Goal: Task Accomplishment & Management: Use online tool/utility

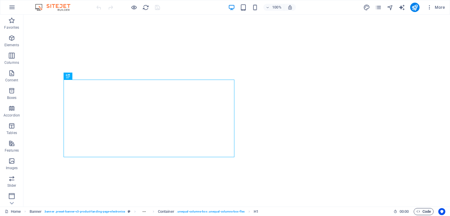
click at [429, 211] on span "Code" at bounding box center [424, 212] width 15 height 7
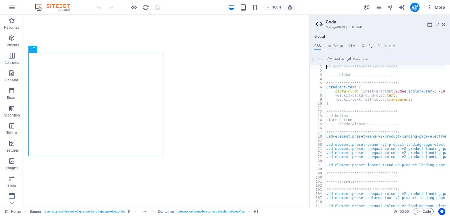
click at [365, 47] on h4 "Config" at bounding box center [367, 47] width 11 height 6
type textarea "$color-background: #121212;"
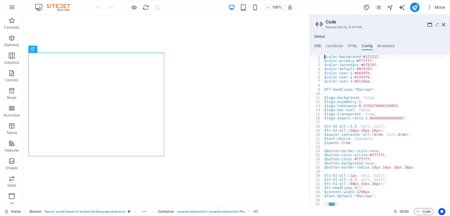
click at [315, 46] on h4 "CSS" at bounding box center [318, 47] width 6 height 6
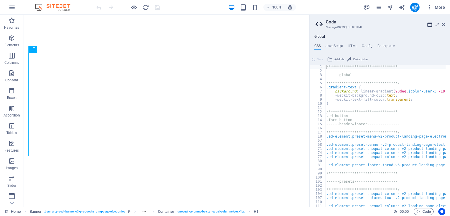
click at [429, 24] on icon at bounding box center [430, 24] width 5 height 5
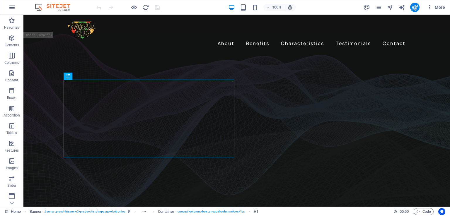
click at [11, 6] on icon "button" at bounding box center [12, 7] width 7 height 7
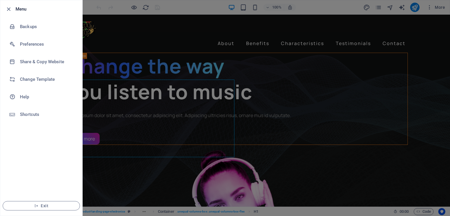
click at [269, 183] on div at bounding box center [225, 108] width 450 height 216
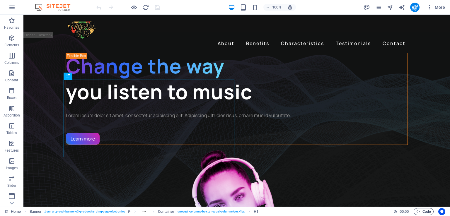
click at [419, 212] on icon "button" at bounding box center [419, 212] width 4 height 4
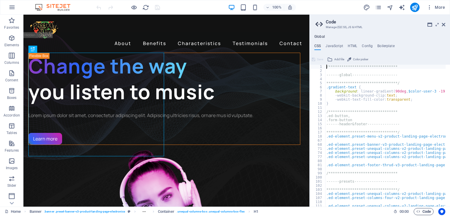
click at [419, 212] on icon "button" at bounding box center [419, 212] width 4 height 4
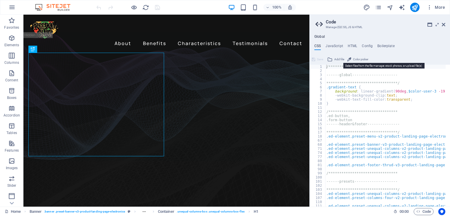
click at [339, 59] on span "Add file" at bounding box center [340, 59] width 10 height 7
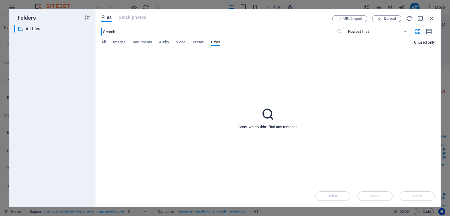
click at [101, 43] on div "Files Stock photos URL import Upload ​ Newest first Oldest first Name (A-Z) Nam…" at bounding box center [268, 108] width 345 height 198
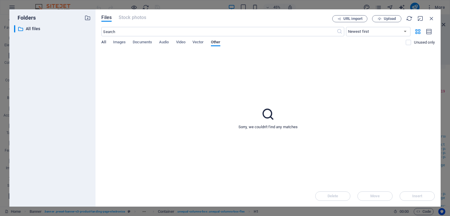
click at [105, 43] on span "All" at bounding box center [103, 43] width 4 height 8
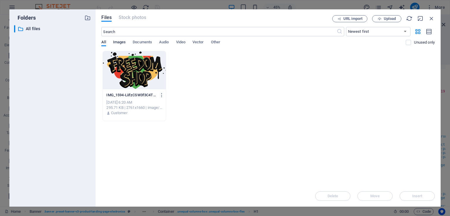
click at [118, 43] on span "Images" at bounding box center [119, 43] width 13 height 8
click at [142, 41] on span "Documents" at bounding box center [142, 43] width 19 height 8
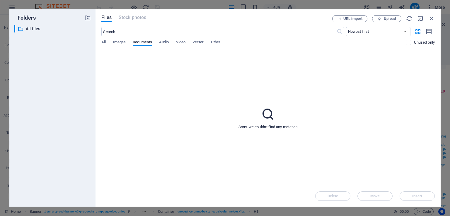
click at [33, 33] on div "​ All files All files" at bounding box center [52, 113] width 77 height 177
click at [37, 29] on p "All files" at bounding box center [53, 29] width 55 height 7
click at [434, 19] on icon "button" at bounding box center [432, 18] width 6 height 6
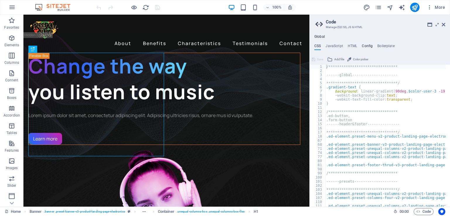
click at [368, 44] on h4 "Config" at bounding box center [367, 47] width 11 height 6
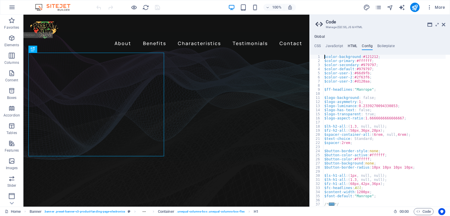
click at [354, 45] on h4 "HTML" at bounding box center [353, 47] width 10 height 6
click at [353, 45] on h4 "HTML" at bounding box center [353, 47] width 10 height 6
type textarea "<a href="#main-content" class="wv-link-content button">Skip to main content</a>"
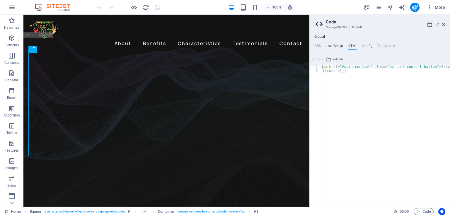
click at [337, 47] on h4 "JavaScript" at bounding box center [334, 47] width 17 height 6
type textarea "/* JS for preset "Menu V2" */"
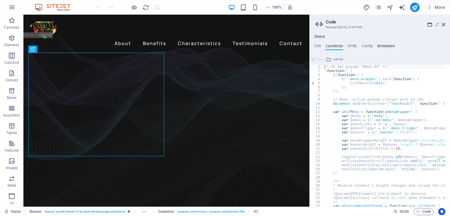
click at [380, 44] on h4 "Boilerplate" at bounding box center [386, 47] width 17 height 6
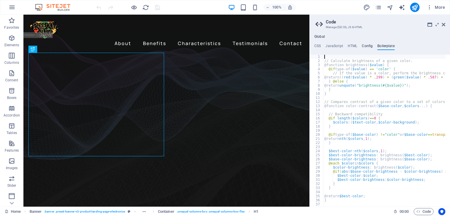
click at [363, 45] on h4 "Config" at bounding box center [367, 47] width 11 height 6
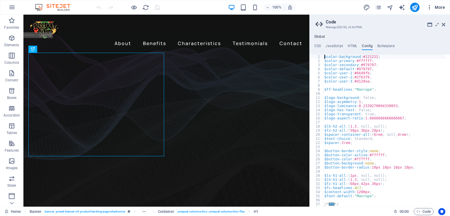
click at [432, 8] on icon "button" at bounding box center [430, 7] width 6 height 6
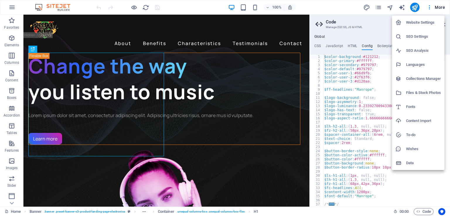
click at [427, 21] on h6 "Website Settings" at bounding box center [423, 22] width 35 height 7
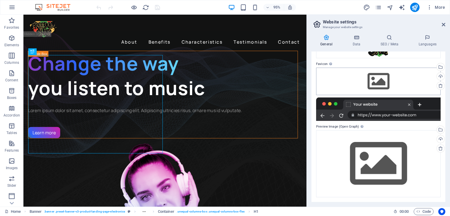
scroll to position [21, 0]
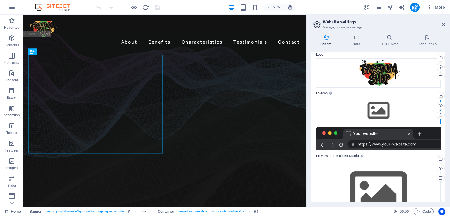
click at [380, 109] on div "Drag files here, click to choose files or select files from Files or our free s…" at bounding box center [378, 111] width 125 height 28
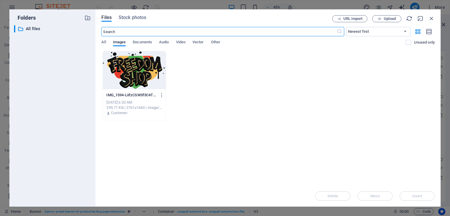
click at [150, 74] on div at bounding box center [134, 70] width 63 height 38
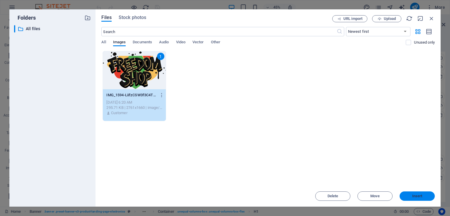
click at [412, 196] on span "Insert" at bounding box center [417, 197] width 31 height 4
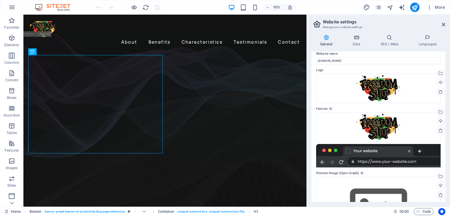
scroll to position [0, 0]
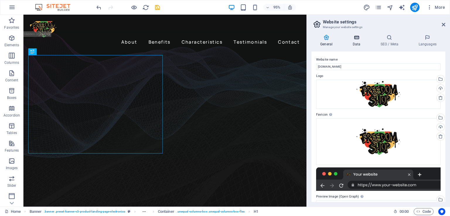
click at [360, 39] on icon at bounding box center [357, 38] width 26 height 6
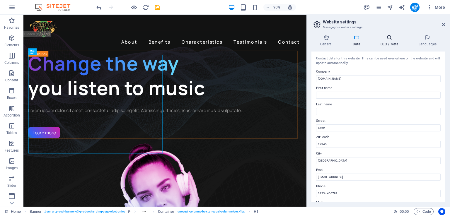
click at [388, 43] on h4 "SEO / Meta" at bounding box center [391, 41] width 38 height 12
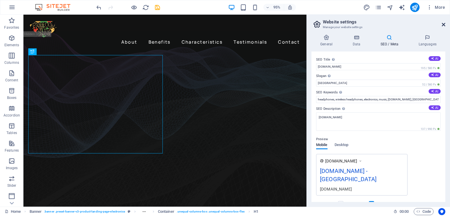
click at [444, 25] on icon at bounding box center [444, 24] width 4 height 5
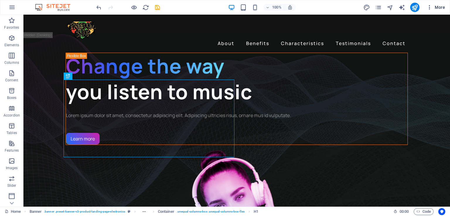
click at [431, 9] on icon "button" at bounding box center [430, 7] width 6 height 6
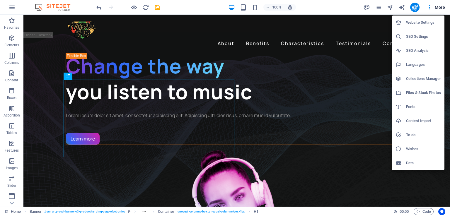
click at [420, 38] on h6 "SEO Settings" at bounding box center [423, 36] width 35 height 7
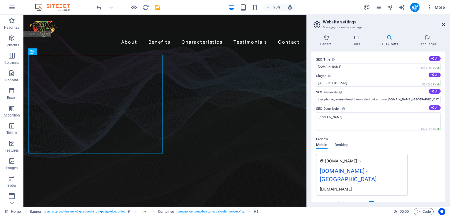
click at [442, 24] on icon at bounding box center [444, 24] width 4 height 5
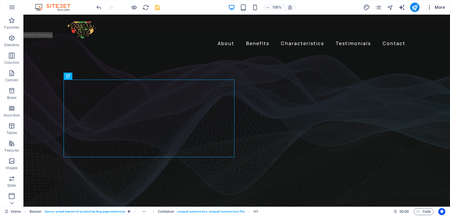
click at [431, 10] on icon "button" at bounding box center [430, 7] width 6 height 6
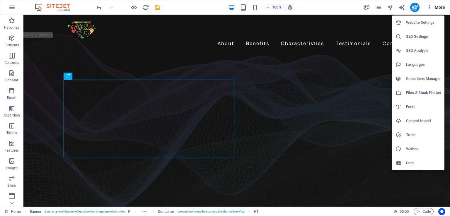
click at [424, 94] on h6 "Files & Stock Photos" at bounding box center [423, 92] width 35 height 7
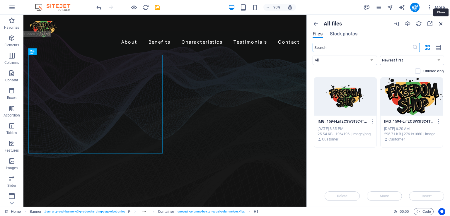
click at [441, 23] on icon "button" at bounding box center [441, 24] width 6 height 6
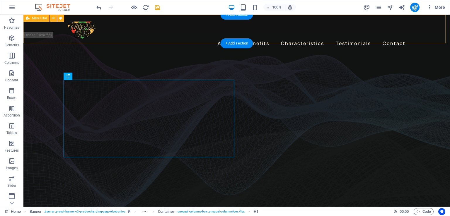
drag, startPoint x: 465, startPoint y: 38, endPoint x: 458, endPoint y: 24, distance: 14.8
click at [441, 23] on div "About Benefits Characteristics Testimonials Contact" at bounding box center [236, 34] width 427 height 38
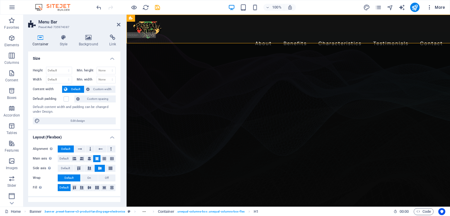
click at [431, 8] on icon "button" at bounding box center [430, 7] width 6 height 6
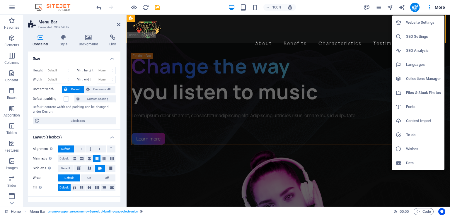
click at [408, 162] on h6 "Data" at bounding box center [423, 163] width 35 height 7
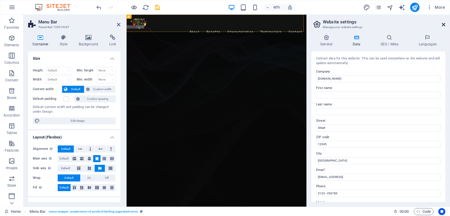
click at [445, 25] on icon at bounding box center [444, 24] width 4 height 5
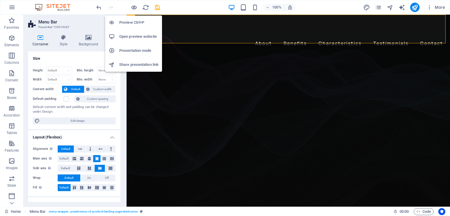
click at [133, 22] on h6 "Preview Ctrl+P" at bounding box center [138, 22] width 39 height 7
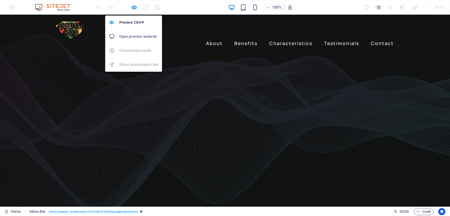
click at [133, 36] on h6 "Open preview website" at bounding box center [138, 36] width 39 height 7
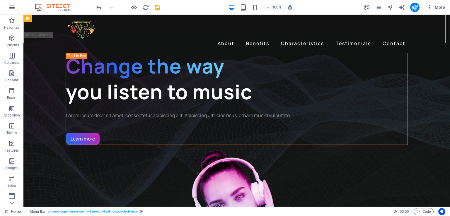
click at [13, 9] on icon "button" at bounding box center [12, 7] width 7 height 7
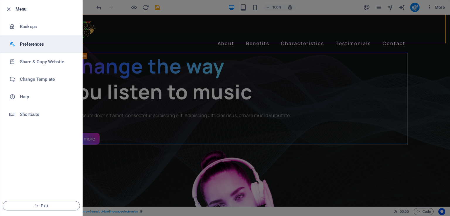
click at [32, 42] on h6 "Preferences" at bounding box center [47, 44] width 54 height 7
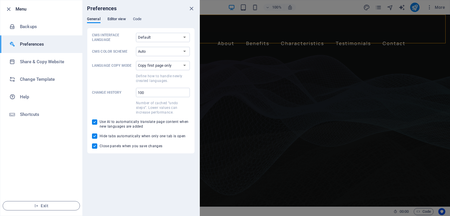
click at [114, 21] on span "Editor view" at bounding box center [117, 20] width 18 height 8
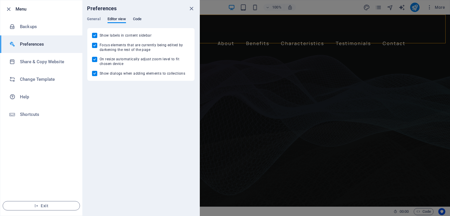
click at [138, 18] on span "Code" at bounding box center [137, 20] width 9 height 8
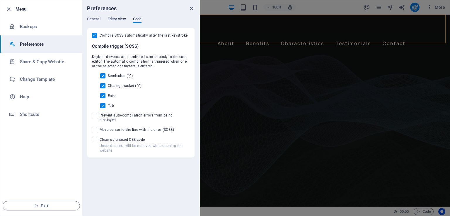
click at [113, 18] on span "Editor view" at bounding box center [117, 20] width 18 height 8
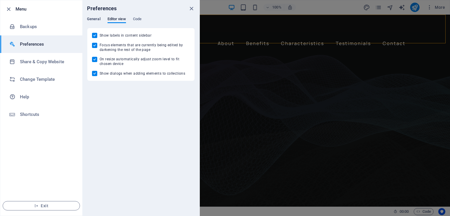
click at [95, 20] on span "General" at bounding box center [93, 20] width 13 height 8
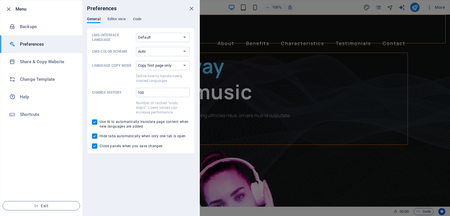
drag, startPoint x: 47, startPoint y: 203, endPoint x: 53, endPoint y: 128, distance: 75.3
click at [55, 158] on ul "Menu Backups Preferences Share & Copy Website Change Template Help Shortcuts Ex…" at bounding box center [41, 108] width 82 height 216
click at [8, 9] on icon "button" at bounding box center [8, 9] width 7 height 7
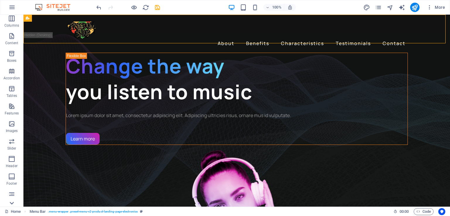
scroll to position [59, 0]
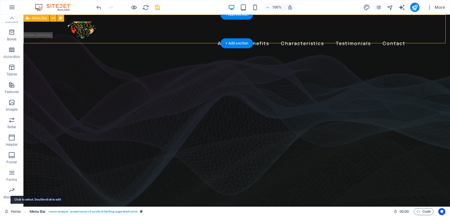
click at [36, 213] on span "Menu Bar" at bounding box center [38, 212] width 16 height 7
click at [35, 212] on span "Menu Bar" at bounding box center [38, 212] width 16 height 7
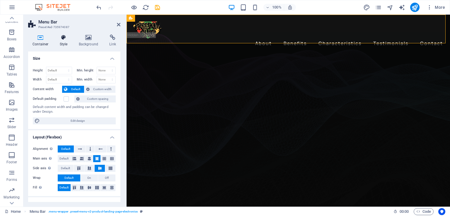
click at [61, 38] on icon at bounding box center [63, 38] width 17 height 6
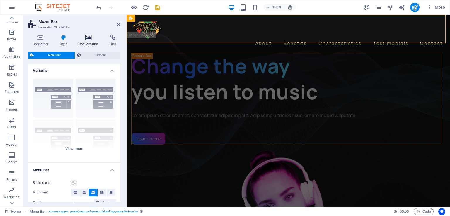
click at [82, 39] on icon at bounding box center [88, 38] width 28 height 6
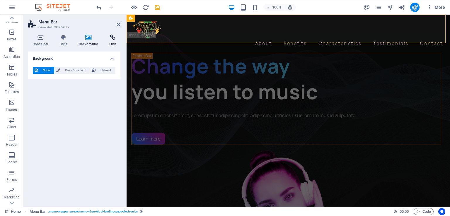
click at [110, 41] on h4 "Link" at bounding box center [113, 41] width 16 height 12
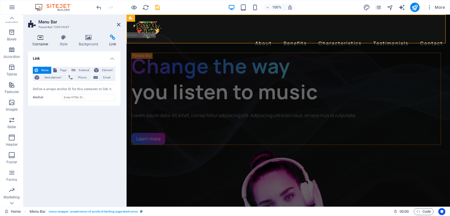
click at [38, 41] on h4 "Container" at bounding box center [41, 41] width 27 height 12
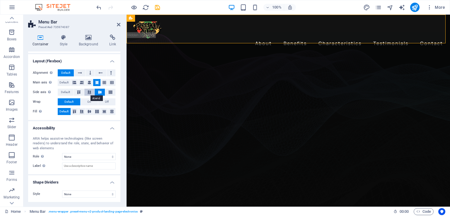
scroll to position [0, 0]
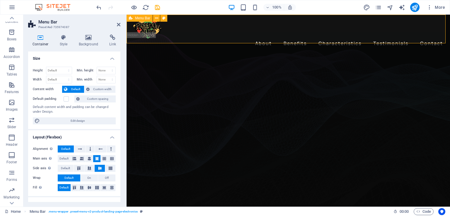
click at [259, 36] on div "About Benefits Characteristics Testimonials Contact" at bounding box center [289, 34] width 324 height 38
click at [259, 39] on nav "About Benefits Characteristics Testimonials Contact" at bounding box center [288, 43] width 314 height 9
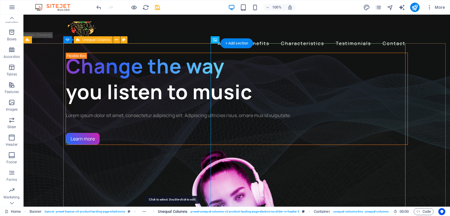
click at [183, 212] on span "Unequal Columns" at bounding box center [173, 212] width 30 height 7
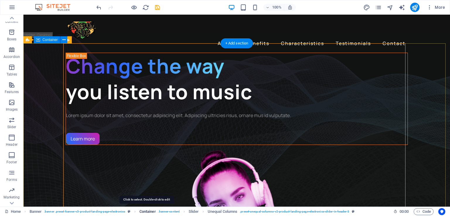
click at [150, 211] on span "Container" at bounding box center [148, 212] width 16 height 7
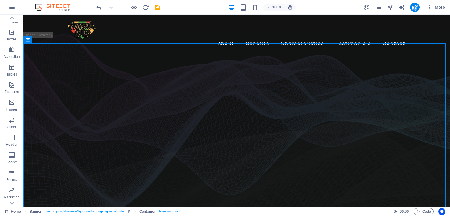
drag, startPoint x: 444, startPoint y: 211, endPoint x: 449, endPoint y: 211, distance: 5.3
click at [449, 211] on div "Home Banner . banner .preset-banner-v3-product-landing-page-electronics Contain…" at bounding box center [225, 211] width 450 height 9
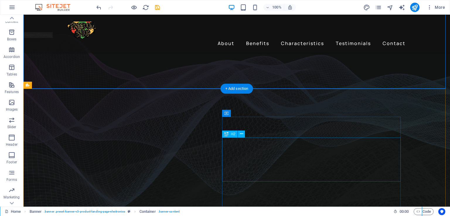
scroll to position [205, 0]
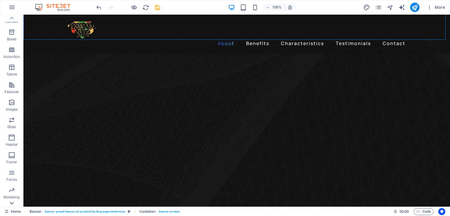
click at [10, 22] on icon at bounding box center [12, 18] width 8 height 8
click at [10, 204] on div "Favorites Elements Columns Content Boxes Accordion Tables Features Images Slide…" at bounding box center [11, 111] width 23 height 192
click at [10, 204] on p "Collections" at bounding box center [12, 202] width 18 height 5
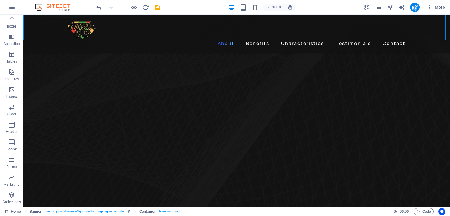
click at [10, 204] on p "Collections" at bounding box center [12, 202] width 18 height 5
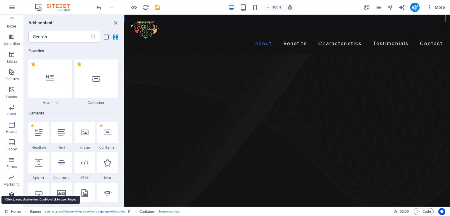
scroll to position [5369, 0]
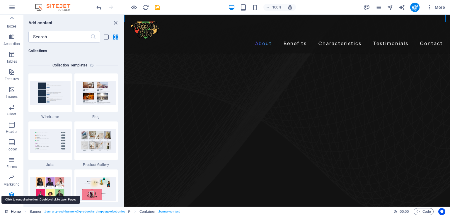
click at [12, 215] on link "Home" at bounding box center [13, 212] width 16 height 7
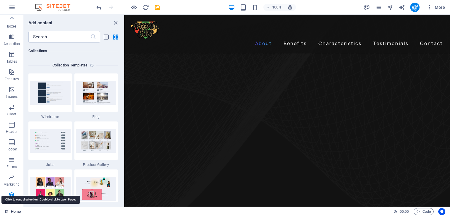
click at [14, 212] on link "Home" at bounding box center [13, 212] width 16 height 7
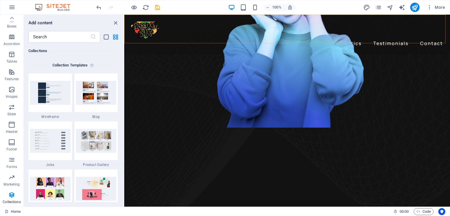
click at [216, 35] on div "About Benefits Characteristics Testimonials Contact" at bounding box center [287, 34] width 326 height 38
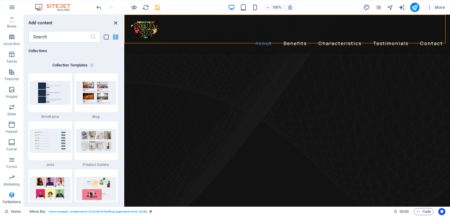
click at [114, 20] on icon "close panel" at bounding box center [115, 23] width 7 height 7
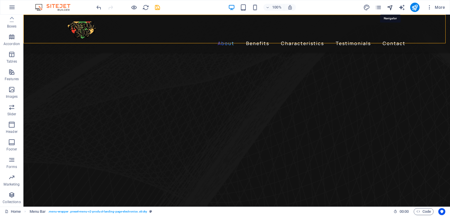
click at [392, 7] on icon "navigator" at bounding box center [390, 7] width 7 height 7
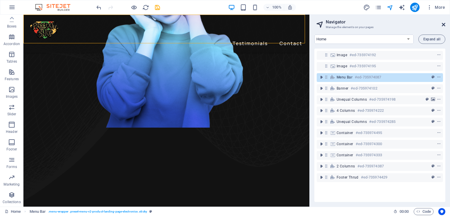
click at [444, 23] on icon at bounding box center [444, 24] width 4 height 5
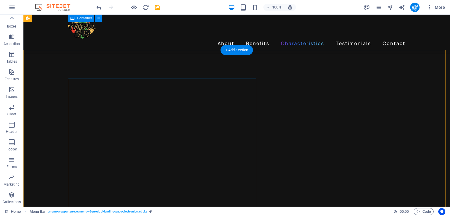
scroll to position [411, 0]
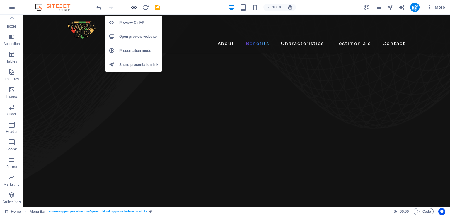
click at [136, 7] on icon "button" at bounding box center [134, 7] width 7 height 7
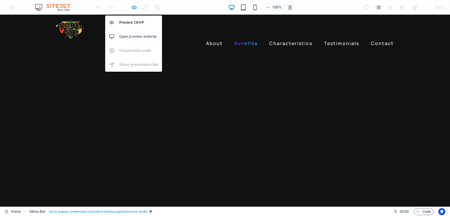
click at [136, 7] on icon "button" at bounding box center [134, 7] width 7 height 7
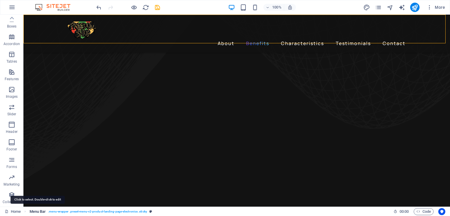
click at [38, 211] on span "Menu Bar" at bounding box center [38, 212] width 16 height 7
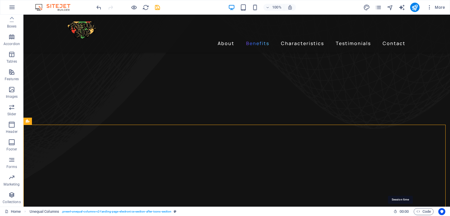
click at [394, 213] on icon at bounding box center [396, 212] width 4 height 4
click at [417, 212] on icon "button" at bounding box center [419, 212] width 4 height 4
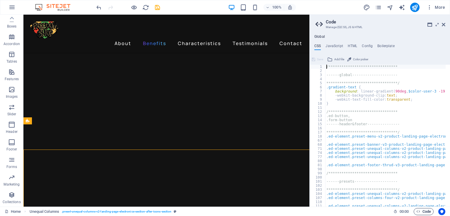
scroll to position [357, 0]
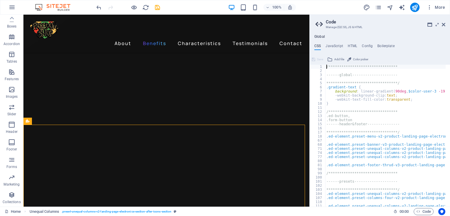
click at [317, 35] on h4 "Global" at bounding box center [320, 37] width 11 height 5
click at [336, 46] on h4 "JavaScript" at bounding box center [334, 47] width 17 height 6
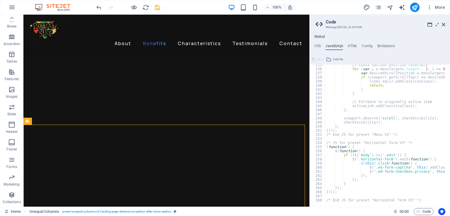
scroll to position [963, 0]
click at [315, 45] on h4 "CSS" at bounding box center [318, 47] width 6 height 6
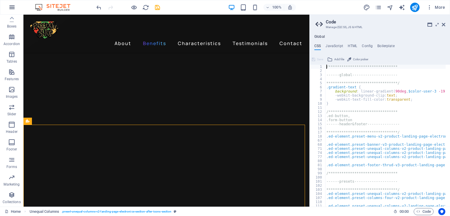
click at [9, 7] on icon "button" at bounding box center [12, 7] width 7 height 7
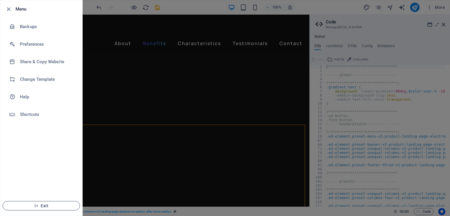
click at [50, 208] on span "Exit" at bounding box center [41, 206] width 67 height 5
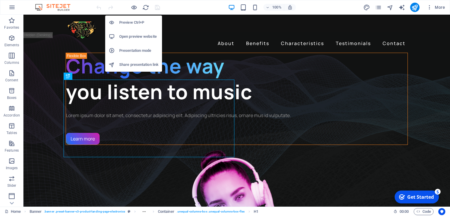
click at [136, 51] on h6 "Presentation mode" at bounding box center [138, 50] width 39 height 7
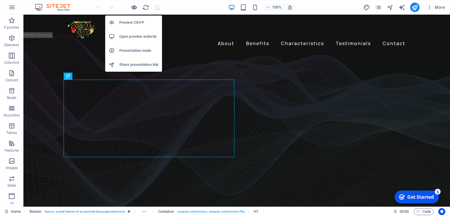
click at [131, 6] on icon "button" at bounding box center [134, 7] width 7 height 7
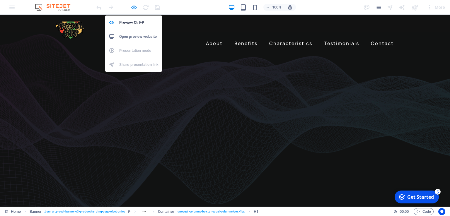
click at [131, 6] on icon "button" at bounding box center [134, 7] width 7 height 7
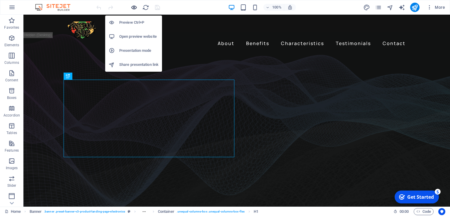
click at [131, 6] on icon "button" at bounding box center [134, 7] width 7 height 7
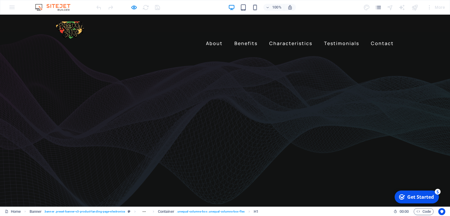
drag, startPoint x: 131, startPoint y: 6, endPoint x: 122, endPoint y: 6, distance: 9.7
click at [122, 6] on div at bounding box center [128, 7] width 66 height 9
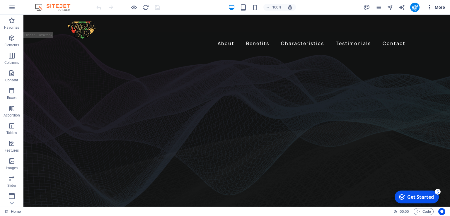
click at [441, 7] on span "More" at bounding box center [436, 7] width 18 height 6
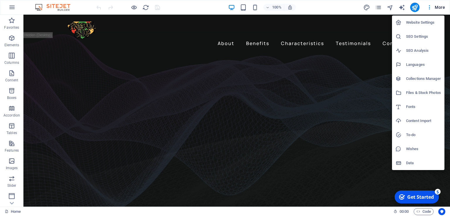
click at [52, 9] on div at bounding box center [225, 108] width 450 height 216
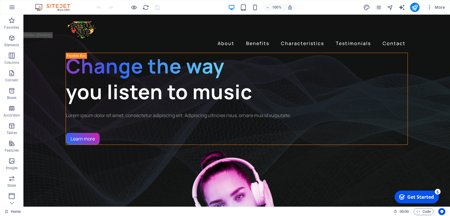
click at [40, 5] on img at bounding box center [56, 7] width 44 height 7
click at [14, 9] on icon "button" at bounding box center [12, 7] width 7 height 7
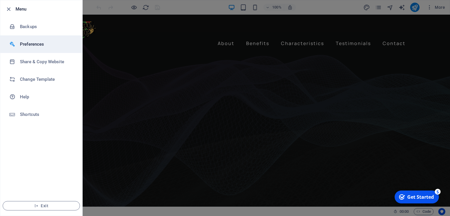
click at [34, 46] on h6 "Preferences" at bounding box center [47, 44] width 54 height 7
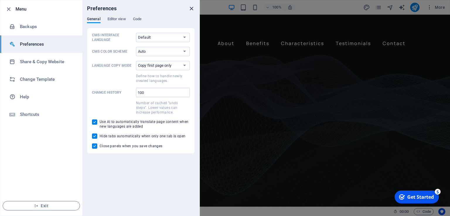
click at [189, 6] on icon "close" at bounding box center [191, 8] width 7 height 7
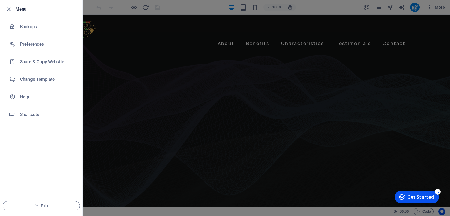
click at [152, 26] on div at bounding box center [225, 108] width 450 height 216
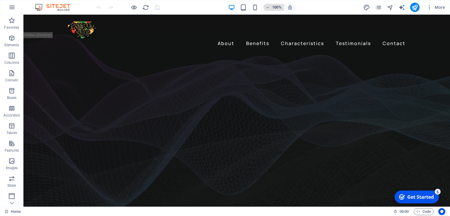
click at [269, 6] on icon "button" at bounding box center [268, 8] width 4 height 4
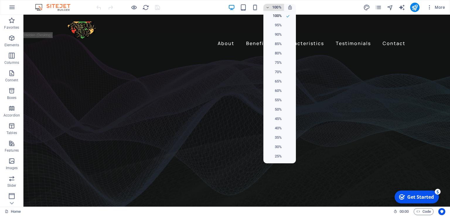
click at [269, 6] on div at bounding box center [225, 108] width 450 height 216
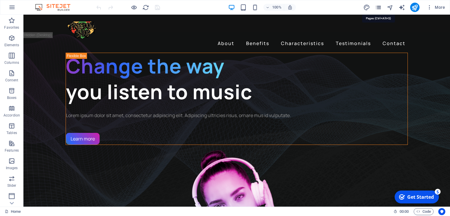
click at [377, 6] on icon "pages" at bounding box center [378, 7] width 7 height 7
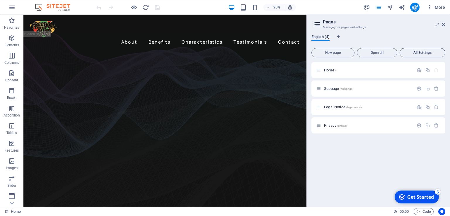
click at [415, 52] on span "All Settings" at bounding box center [423, 53] width 40 height 4
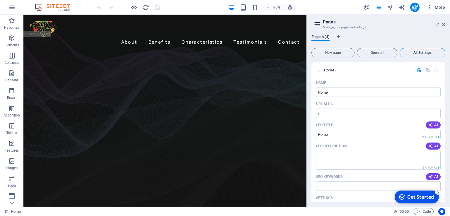
scroll to position [687, 0]
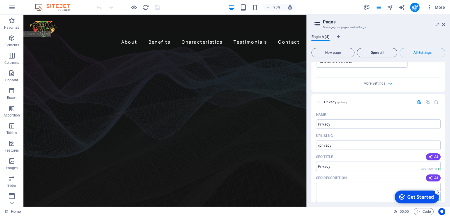
click at [386, 53] on span "Open all" at bounding box center [377, 53] width 35 height 4
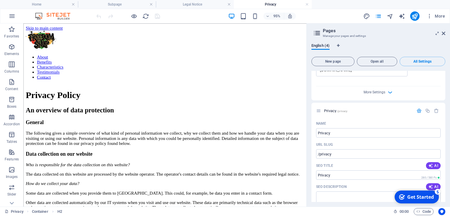
scroll to position [0, 0]
click at [50, 3] on h4 "Home" at bounding box center [39, 4] width 78 height 6
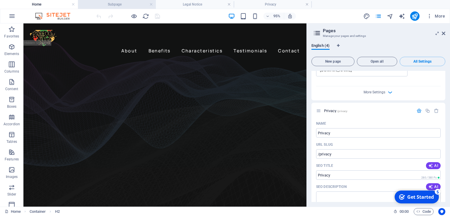
click at [134, 3] on h4 "Subpage" at bounding box center [117, 4] width 78 height 6
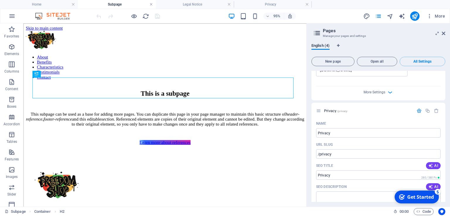
click at [151, 4] on link at bounding box center [152, 5] width 4 height 6
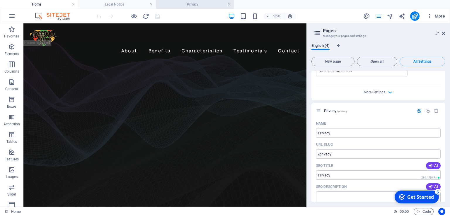
click at [230, 4] on link at bounding box center [230, 5] width 4 height 6
click at [153, 5] on link at bounding box center [152, 5] width 4 height 6
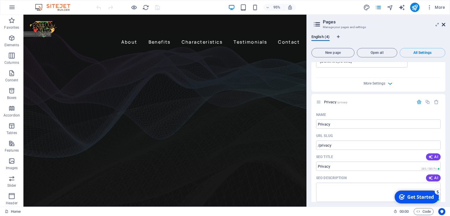
drag, startPoint x: 445, startPoint y: 25, endPoint x: 420, endPoint y: 10, distance: 28.4
click at [445, 25] on icon at bounding box center [444, 24] width 4 height 5
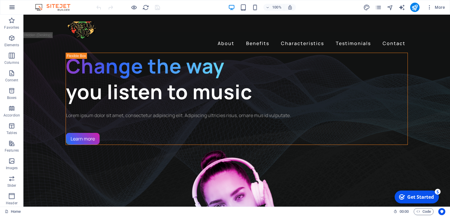
click at [13, 11] on button "button" at bounding box center [12, 7] width 14 height 14
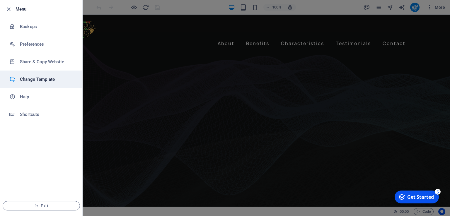
click at [41, 84] on li "Change Template" at bounding box center [41, 80] width 82 height 18
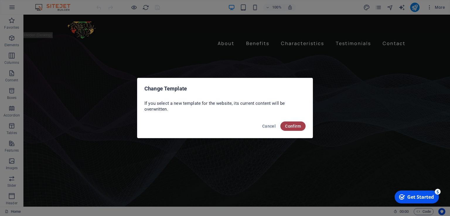
click at [293, 125] on span "Confirm" at bounding box center [293, 126] width 16 height 5
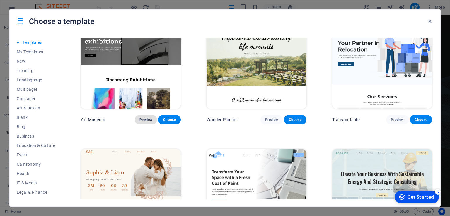
scroll to position [117, 0]
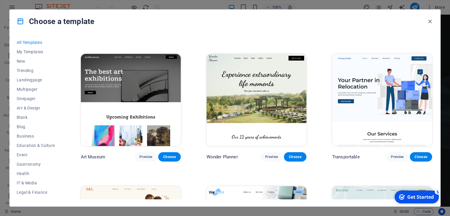
click at [135, 88] on img at bounding box center [131, 100] width 100 height 92
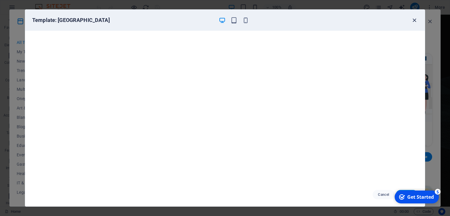
click at [414, 20] on icon "button" at bounding box center [414, 20] width 7 height 7
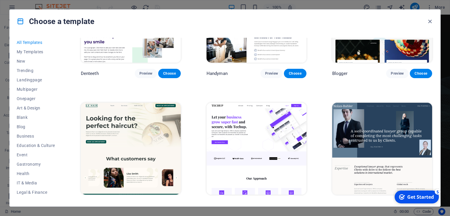
scroll to position [1818, 0]
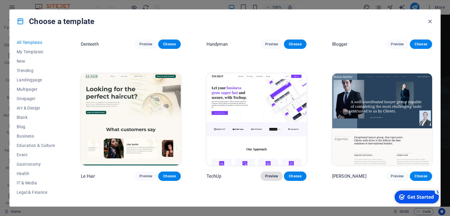
click at [277, 174] on span "Preview" at bounding box center [271, 176] width 13 height 5
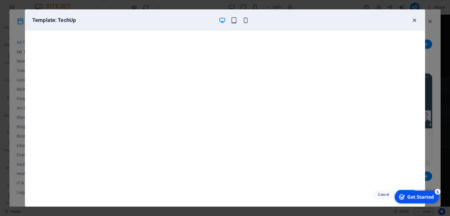
click at [416, 21] on icon "button" at bounding box center [414, 20] width 7 height 7
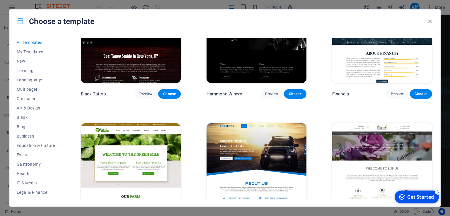
scroll to position [3783, 0]
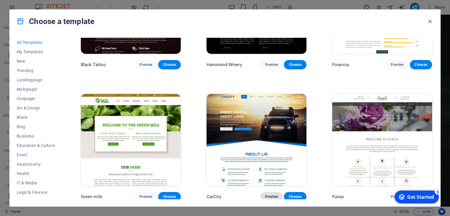
click at [266, 195] on span "Preview" at bounding box center [271, 197] width 13 height 5
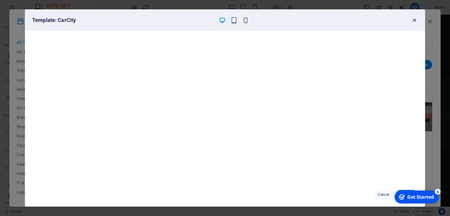
click at [416, 22] on icon "button" at bounding box center [414, 20] width 7 height 7
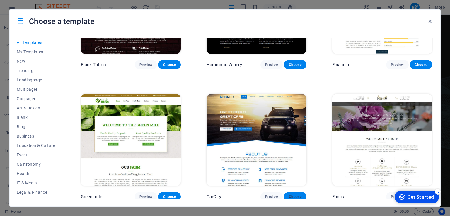
click at [297, 192] on button "Choose" at bounding box center [295, 196] width 22 height 9
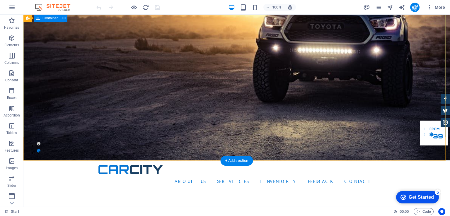
scroll to position [59, 0]
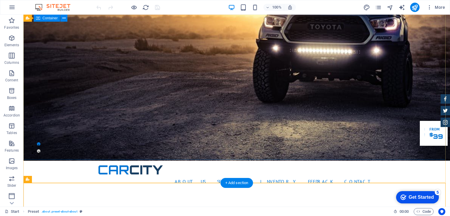
scroll to position [0, 0]
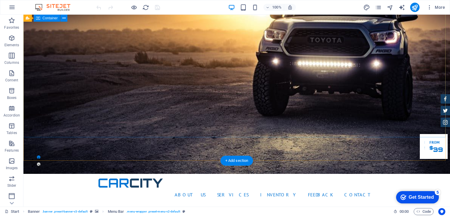
scroll to position [59, 0]
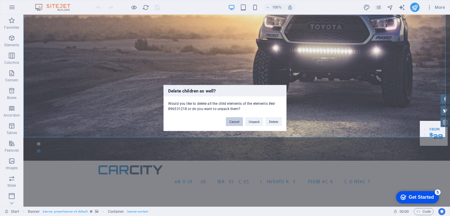
click at [236, 121] on button "Cancel" at bounding box center [234, 122] width 17 height 9
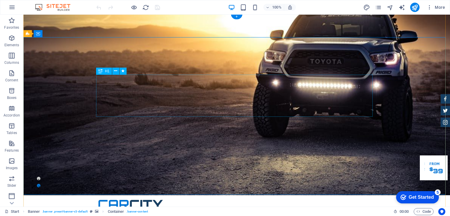
scroll to position [0, 0]
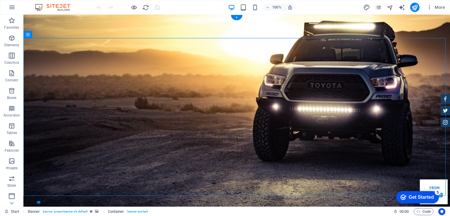
drag, startPoint x: 51, startPoint y: 48, endPoint x: 34, endPoint y: 82, distance: 37.5
drag, startPoint x: 53, startPoint y: 50, endPoint x: 44, endPoint y: 40, distance: 12.9
click at [53, 35] on icon at bounding box center [53, 35] width 3 height 6
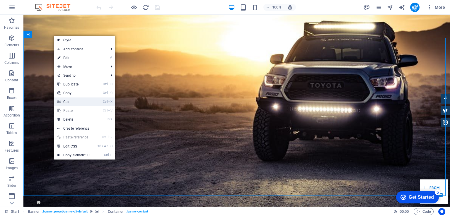
click at [76, 101] on link "Ctrl X Cut" at bounding box center [73, 102] width 39 height 9
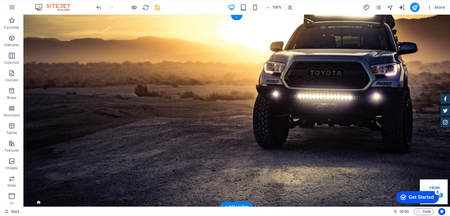
click at [293, 102] on figure at bounding box center [236, 111] width 427 height 192
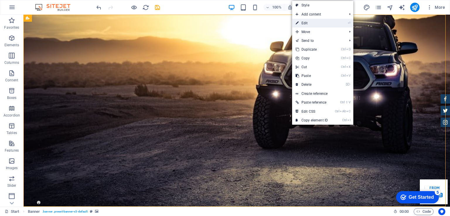
drag, startPoint x: 317, startPoint y: 21, endPoint x: 32, endPoint y: 54, distance: 287.3
click at [317, 21] on link "⏎ Edit" at bounding box center [311, 23] width 39 height 9
select select "vh"
select select "header"
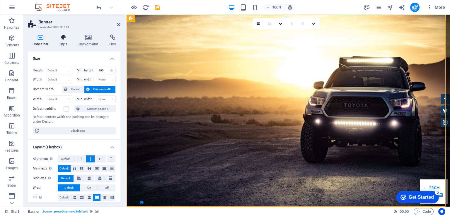
click at [65, 40] on icon at bounding box center [63, 38] width 17 height 6
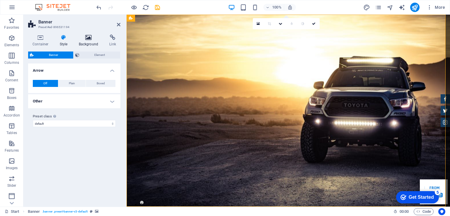
click at [83, 39] on icon at bounding box center [88, 38] width 28 height 6
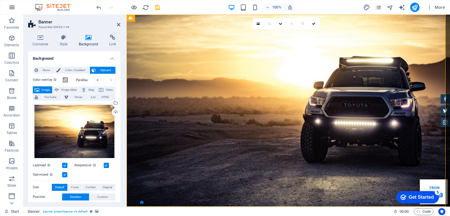
click at [13, 3] on button "button" at bounding box center [12, 7] width 14 height 14
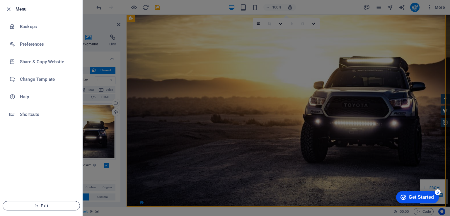
click at [39, 207] on span "Exit" at bounding box center [41, 206] width 67 height 5
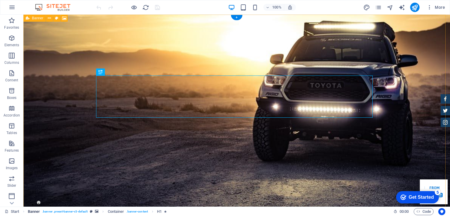
click at [40, 212] on link "Banner . banner .preset-banner-v3-default" at bounding box center [63, 212] width 71 height 7
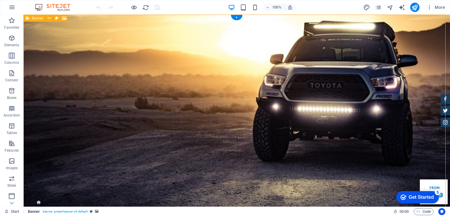
click at [40, 212] on link "Banner . banner .preset-banner-v3-default" at bounding box center [63, 212] width 71 height 7
select select "vh"
select select "header"
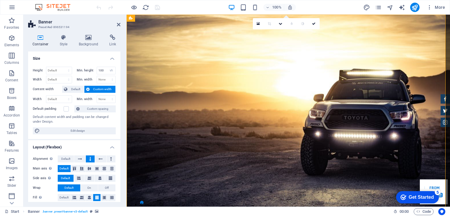
click at [86, 32] on div "Container Style Background Link Size Height Default px rem % vh vw Min. height …" at bounding box center [74, 118] width 102 height 177
click at [88, 39] on icon at bounding box center [88, 38] width 28 height 6
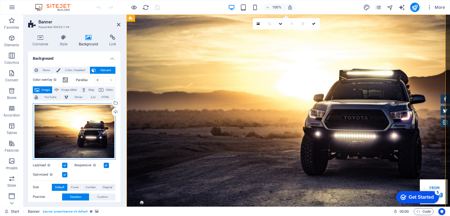
click at [79, 132] on div "Drag files here, click to choose files or select files from Files or our free s…" at bounding box center [74, 132] width 83 height 56
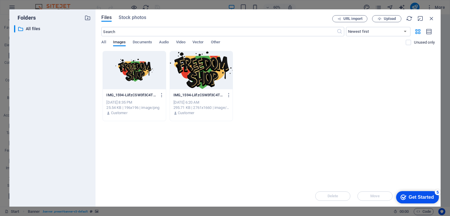
click at [189, 68] on div at bounding box center [201, 70] width 63 height 38
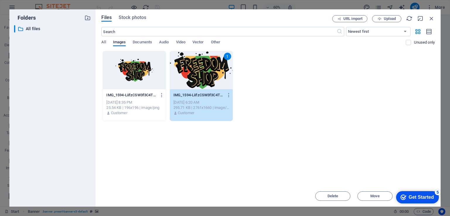
drag, startPoint x: 416, startPoint y: 194, endPoint x: 400, endPoint y: 171, distance: 27.9
click html "checkmark Get Started 5 First Steps in the Editor Let's guide you through the t…"
click at [424, 197] on div "Get Started" at bounding box center [421, 197] width 25 height 5
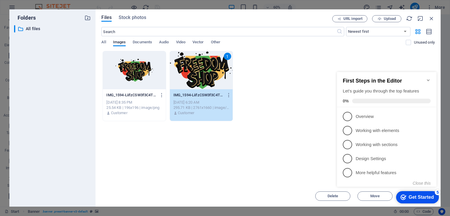
click at [428, 78] on icon "Minimize checklist" at bounding box center [428, 80] width 5 height 5
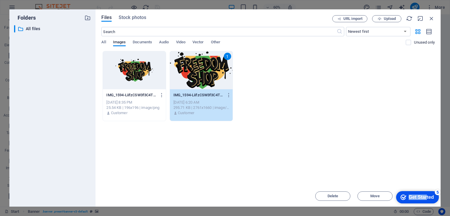
drag, startPoint x: 487, startPoint y: 320, endPoint x: 427, endPoint y: 187, distance: 145.8
click html "checkmark Get Started 5 First Steps in the Editor Let's guide you through the t…"
click at [378, 202] on div "Files Stock photos URL import Upload ​ Newest first Oldest first Name (A-Z) Nam…" at bounding box center [268, 108] width 345 height 198
click at [402, 197] on icon "Get Started 5 items remaining, 0% complete" at bounding box center [404, 197] width 6 height 5
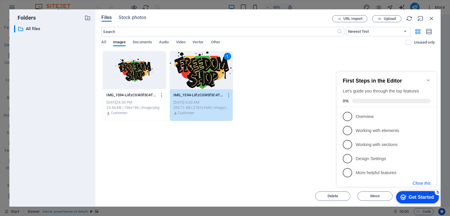
click at [425, 183] on button "Close this" at bounding box center [422, 183] width 18 height 5
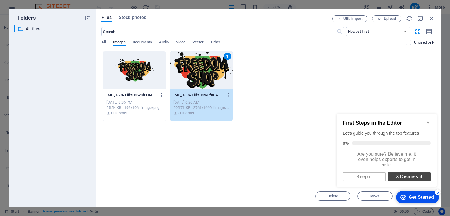
click at [409, 177] on link "× Dismiss it" at bounding box center [409, 176] width 43 height 9
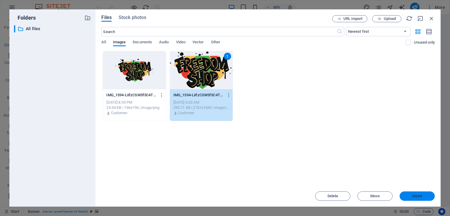
click at [418, 195] on span "Insert" at bounding box center [418, 197] width 10 height 4
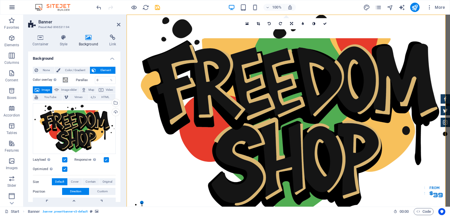
click at [10, 9] on icon "button" at bounding box center [12, 7] width 7 height 7
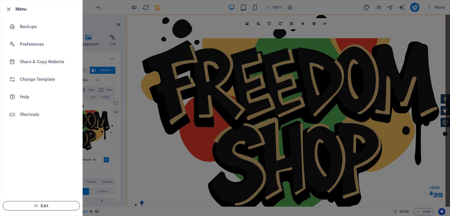
click at [48, 209] on button "Exit" at bounding box center [41, 205] width 77 height 9
